Goal: Submit feedback/report problem

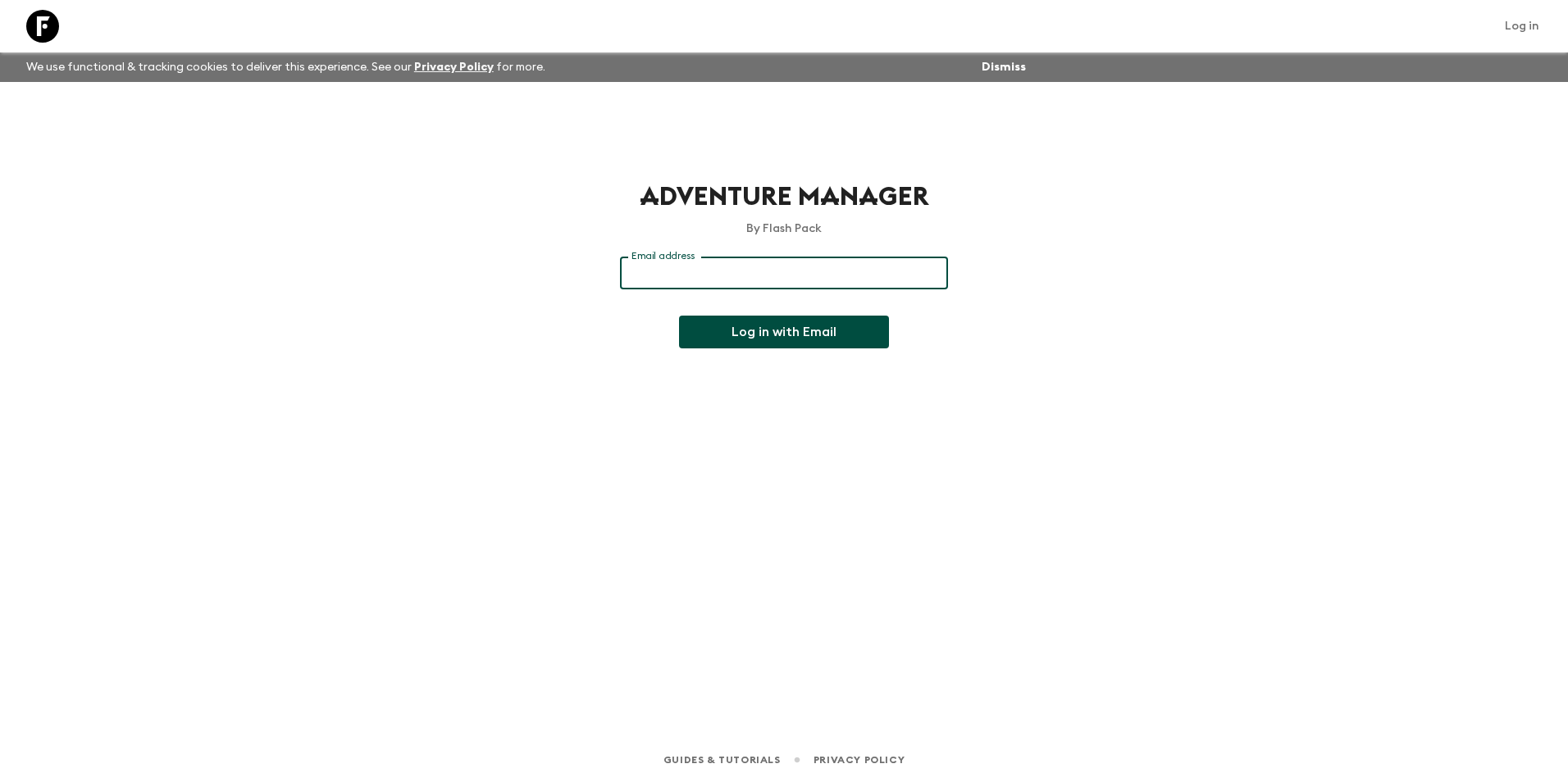
click at [697, 270] on input "Email address" at bounding box center [784, 273] width 328 height 33
type input "[EMAIL_ADDRESS][DOMAIN_NAME]"
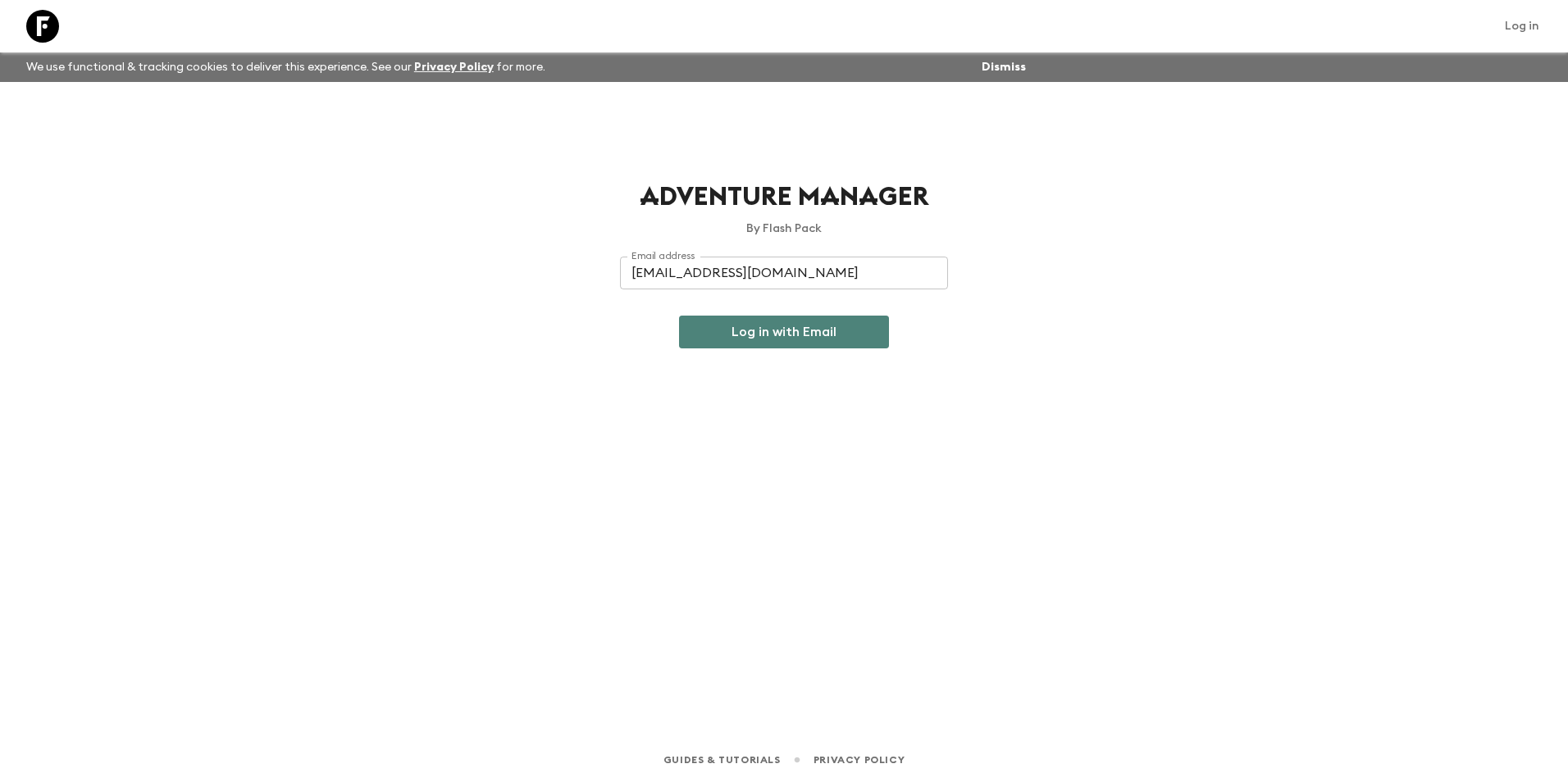
click at [731, 332] on button "Log in with Email" at bounding box center [784, 332] width 210 height 33
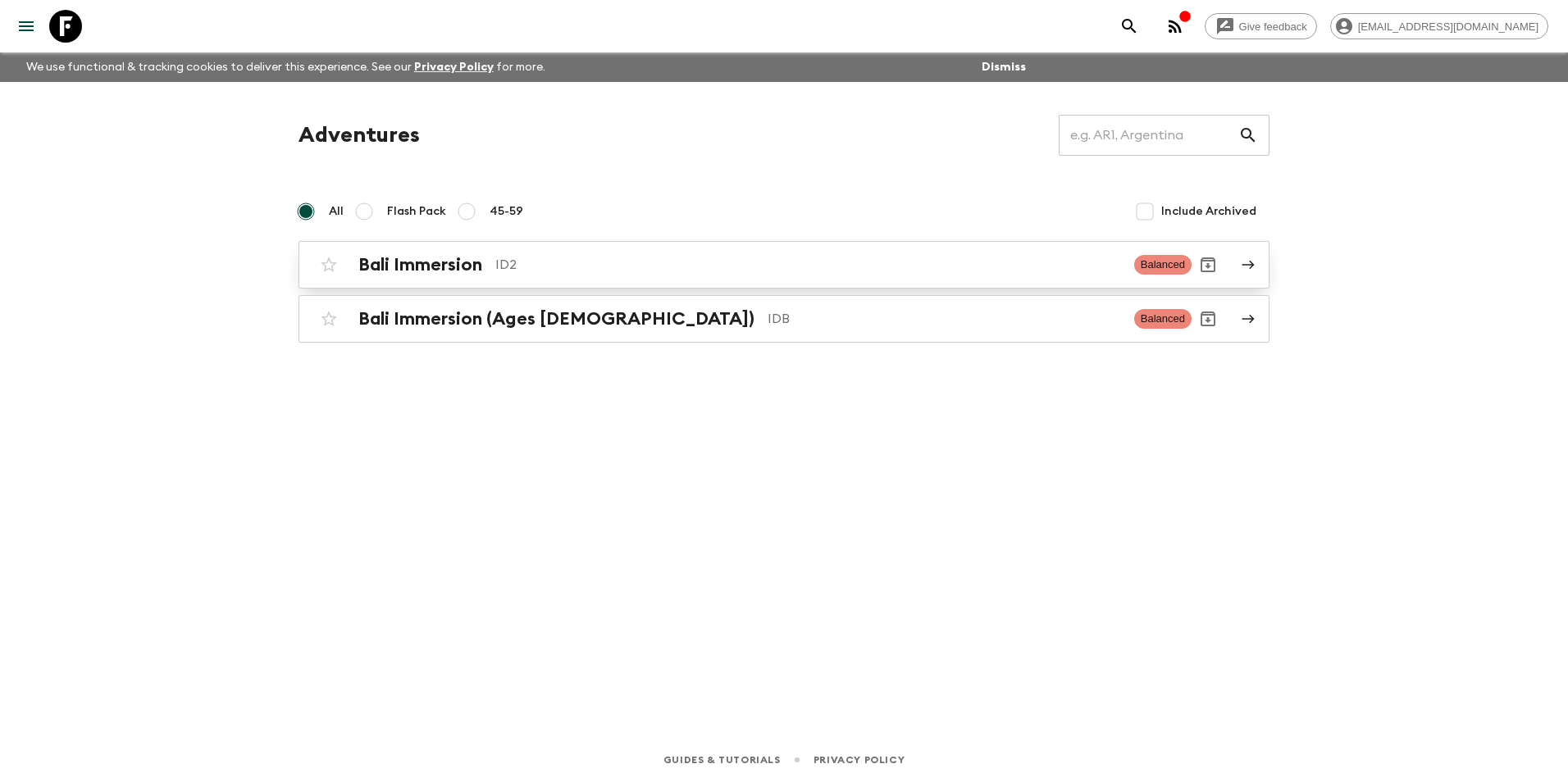
click at [1245, 267] on icon at bounding box center [1248, 265] width 15 height 15
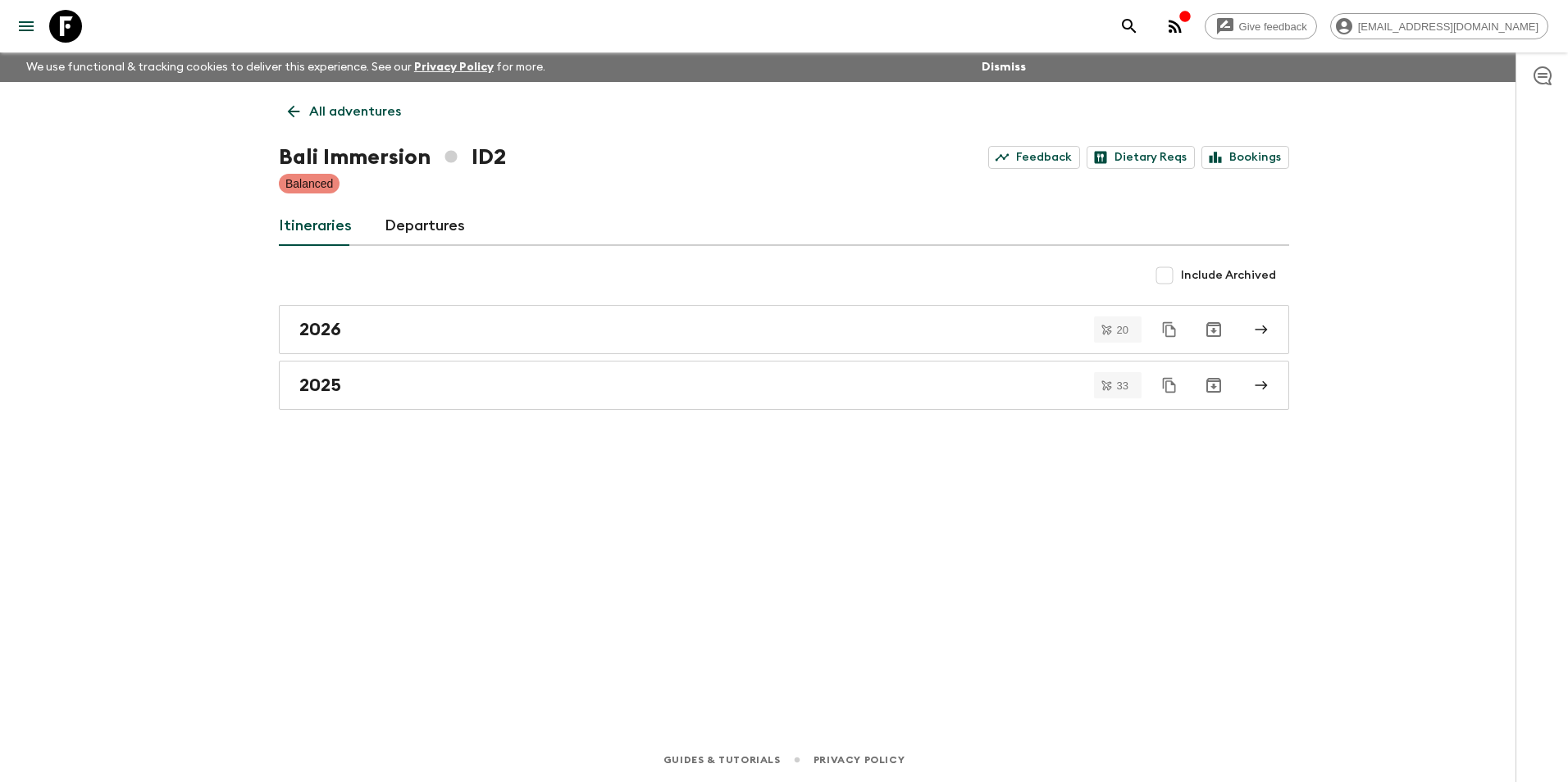
click at [435, 222] on link "Departures" at bounding box center [424, 226] width 80 height 39
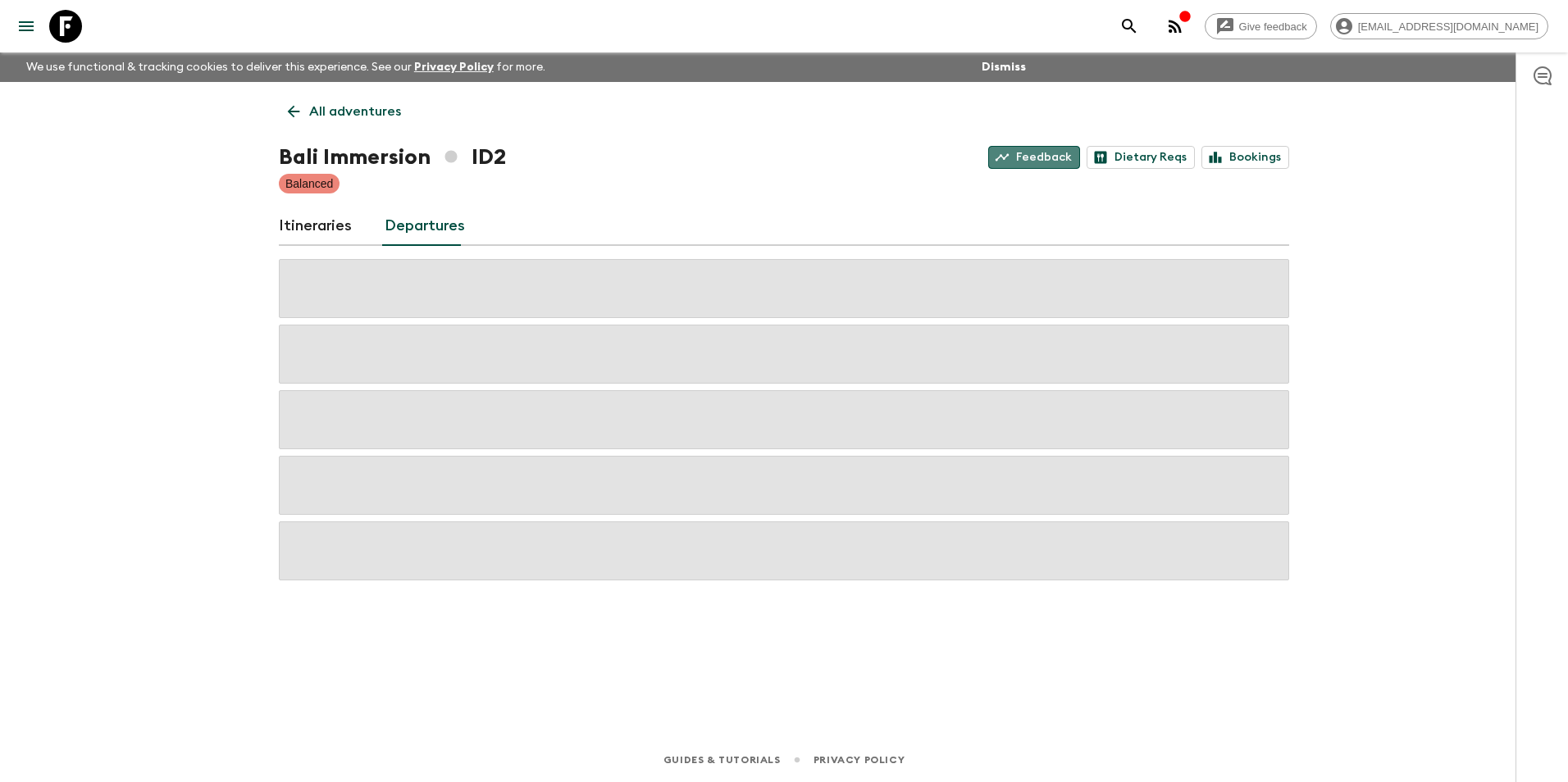
click at [1052, 157] on link "Feedback" at bounding box center [1034, 158] width 92 height 23
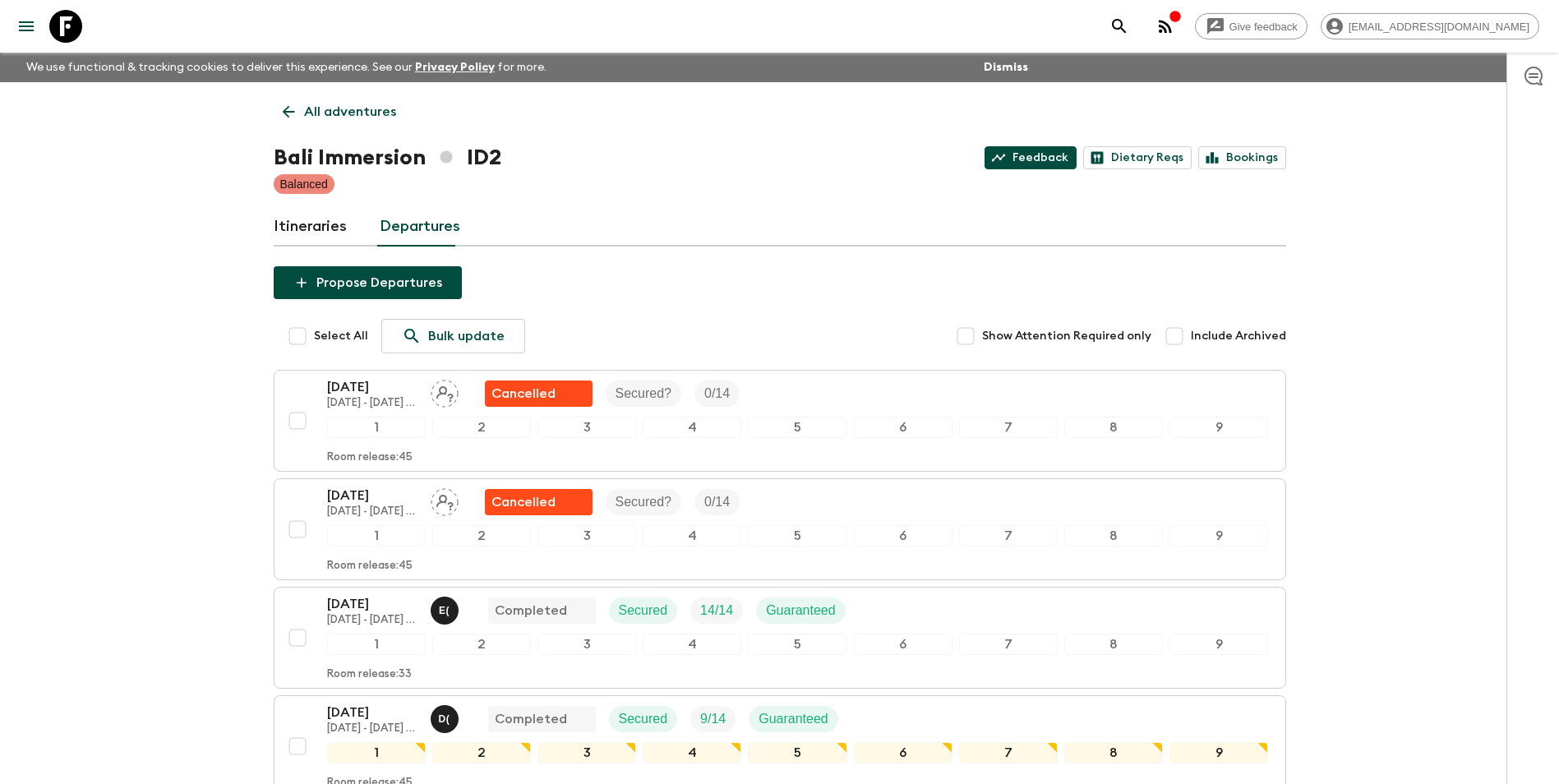
click at [1045, 160] on link "Feedback" at bounding box center [1031, 158] width 92 height 23
